Goal: Find specific page/section: Find specific page/section

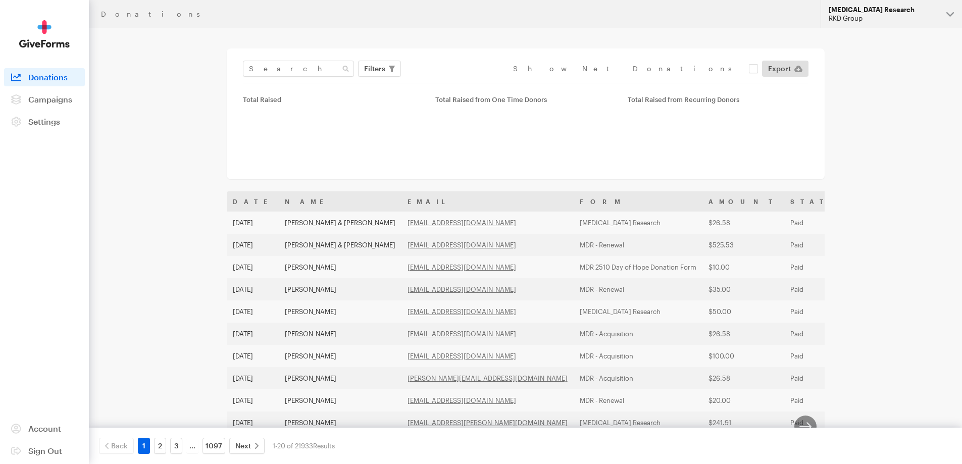
click at [935, 21] on div "RKD Group" at bounding box center [884, 18] width 110 height 9
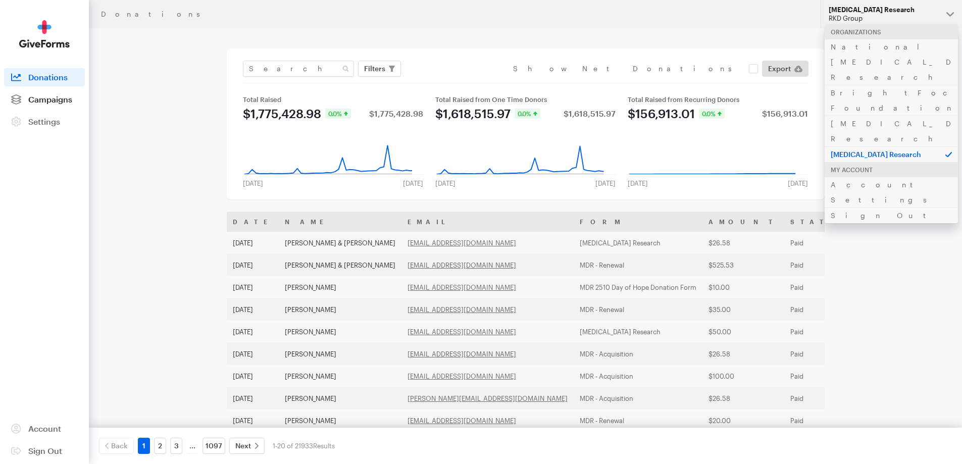
click at [39, 100] on span "Campaigns" at bounding box center [50, 99] width 44 height 10
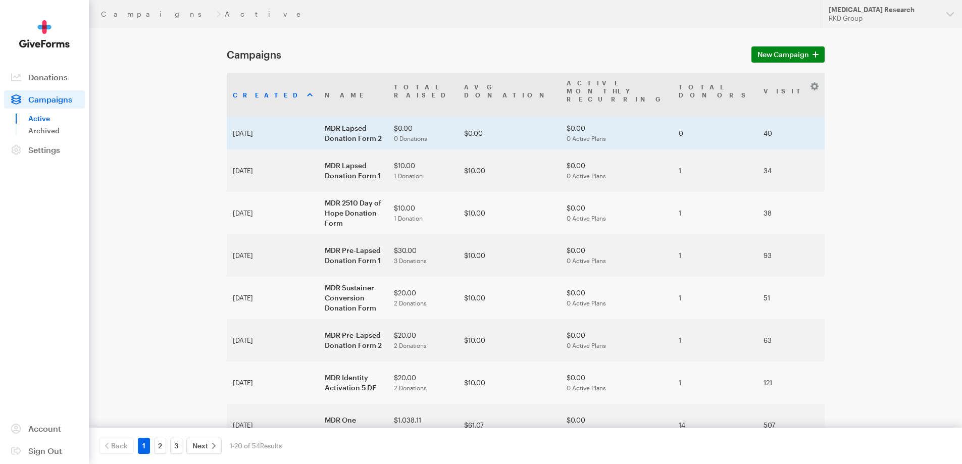
click at [321, 117] on td "MDR Lapsed Donation Form 2" at bounding box center [353, 133] width 69 height 32
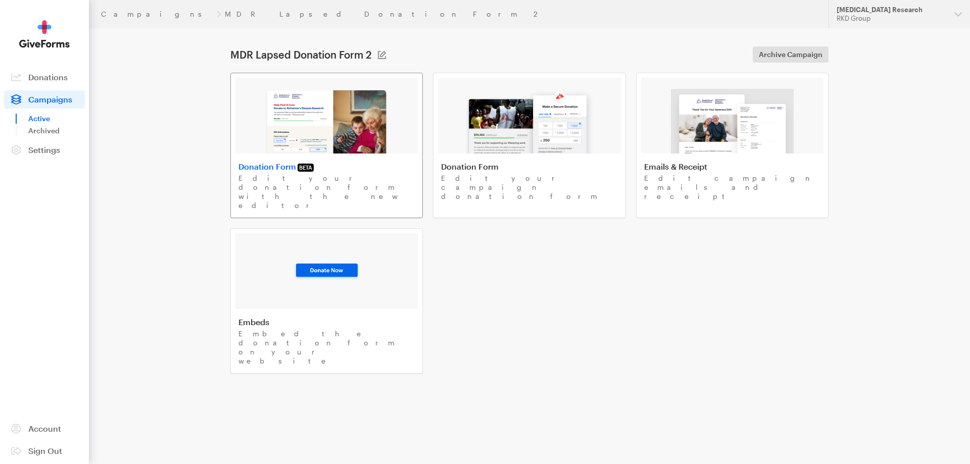
click at [336, 126] on img at bounding box center [327, 121] width 124 height 65
